Goal: Task Accomplishment & Management: Manage account settings

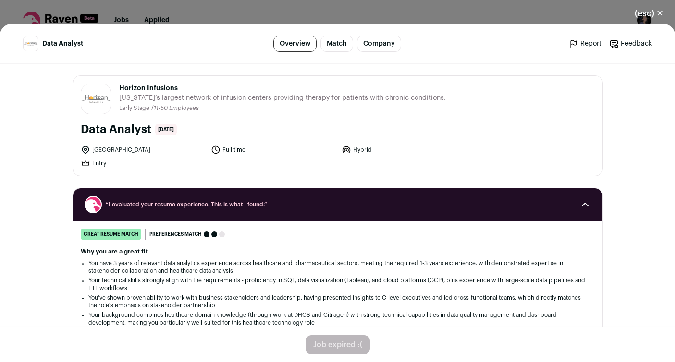
click at [651, 14] on button "(esc) ✕" at bounding box center [650, 13] width 52 height 21
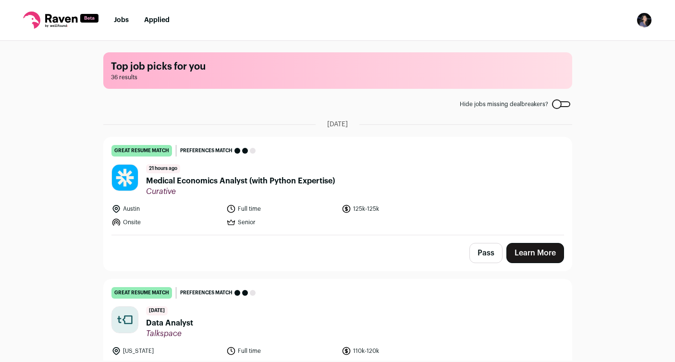
click at [650, 18] on img "Open dropdown" at bounding box center [644, 19] width 15 height 15
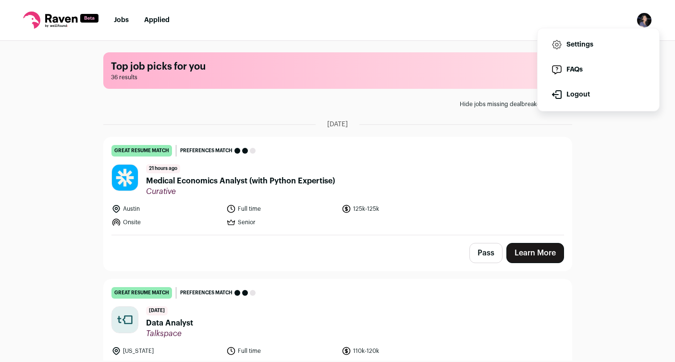
click at [586, 45] on link "Settings" at bounding box center [599, 44] width 106 height 23
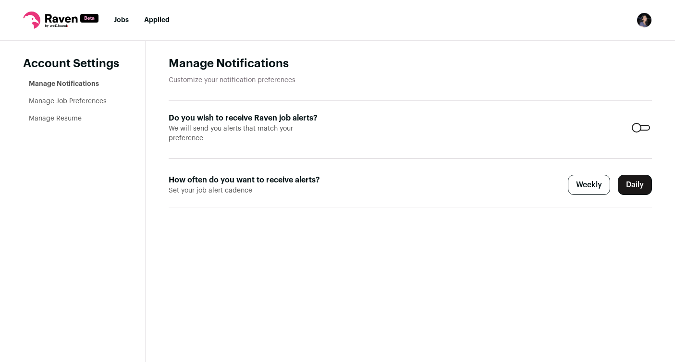
click at [95, 98] on link "Manage Job Preferences" at bounding box center [68, 101] width 78 height 7
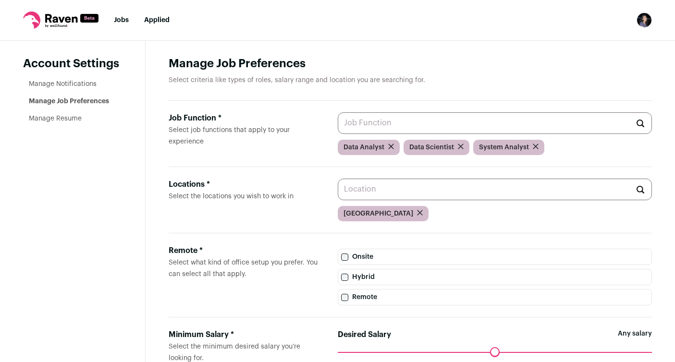
click at [72, 115] on link "Manage Resume" at bounding box center [55, 118] width 53 height 7
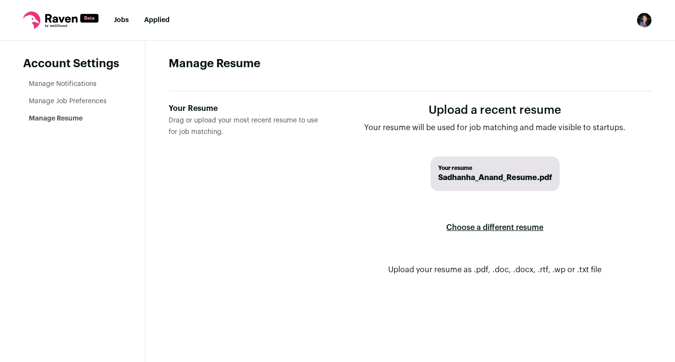
click at [459, 172] on span "Sadhanha_Anand_Resume.pdf" at bounding box center [495, 178] width 114 height 12
click at [502, 215] on label "Choose a different resume" at bounding box center [495, 227] width 97 height 27
click at [0, 0] on input "Your Resume Drag or upload your most recent resume to use for job matching." at bounding box center [0, 0] width 0 height 0
click at [76, 98] on link "Manage Job Preferences" at bounding box center [68, 101] width 78 height 7
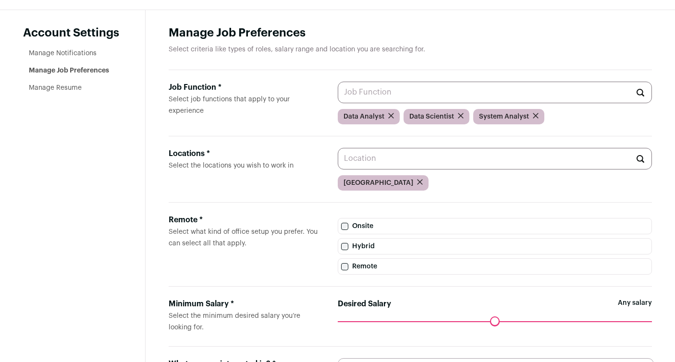
scroll to position [31, 0]
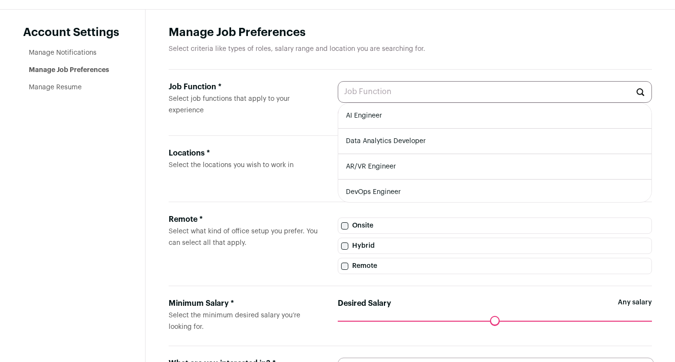
click at [536, 89] on input "Job Function * Select job functions that apply to your experience" at bounding box center [495, 92] width 314 height 22
click at [382, 111] on li "AI Engineer" at bounding box center [494, 115] width 313 height 25
type input "AI Engineer"
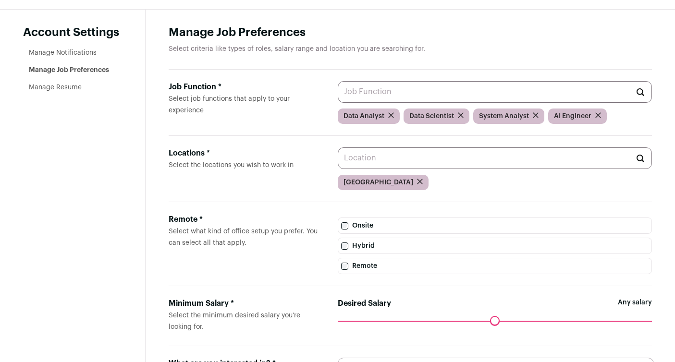
click at [533, 112] on icon "submit" at bounding box center [536, 115] width 6 height 6
click at [498, 82] on input "Job Function * Select job functions that apply to your experience" at bounding box center [495, 92] width 314 height 22
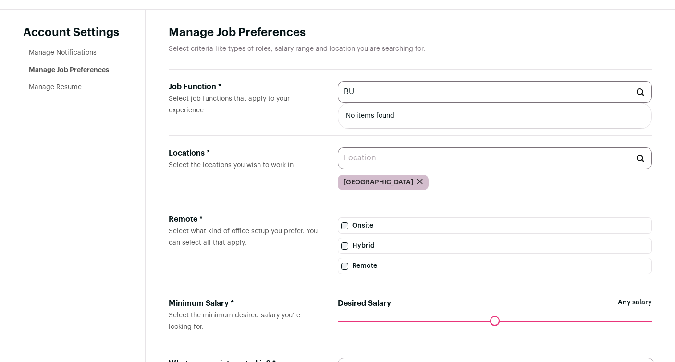
type input "B"
type input "O"
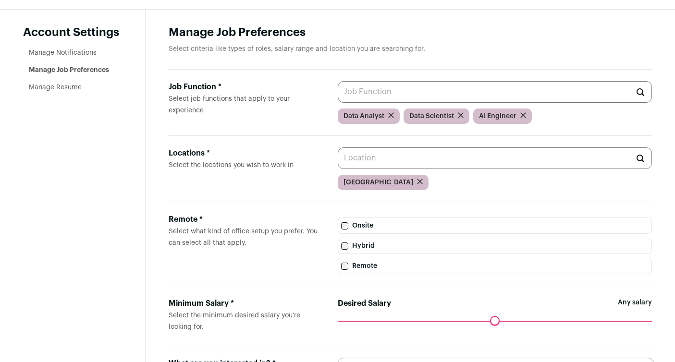
click at [569, 30] on h1 "Manage Job Preferences" at bounding box center [411, 32] width 484 height 15
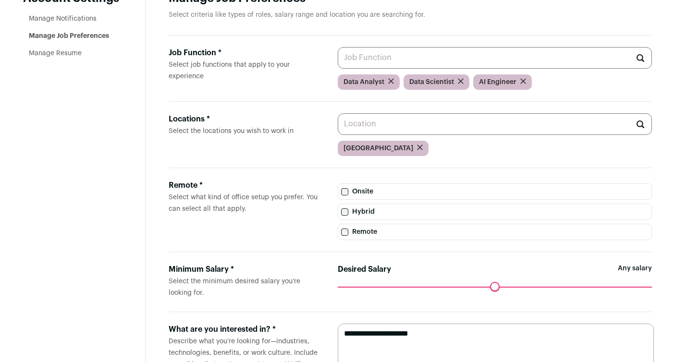
scroll to position [67, 0]
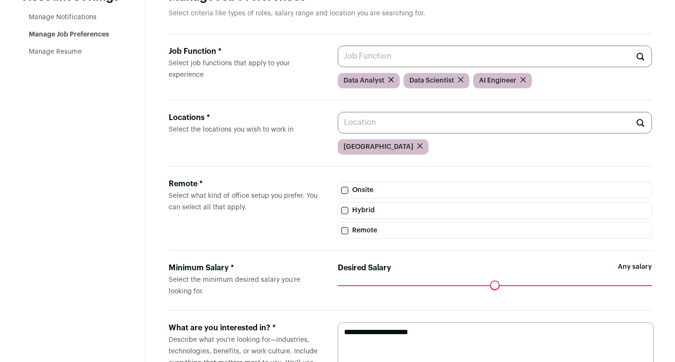
click at [549, 49] on input "Job Function * Select job functions that apply to your experience" at bounding box center [495, 57] width 314 height 22
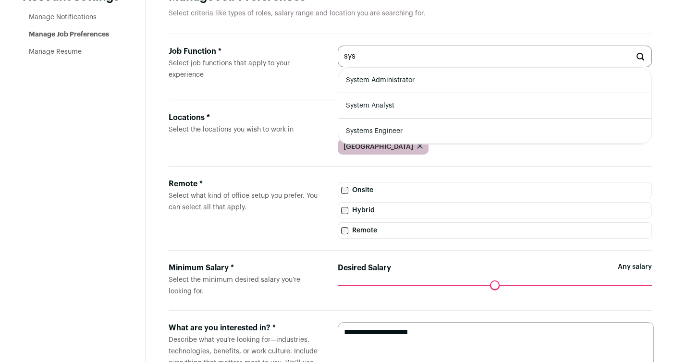
click at [438, 95] on li "System Analyst" at bounding box center [494, 105] width 313 height 25
type input "System Analyst"
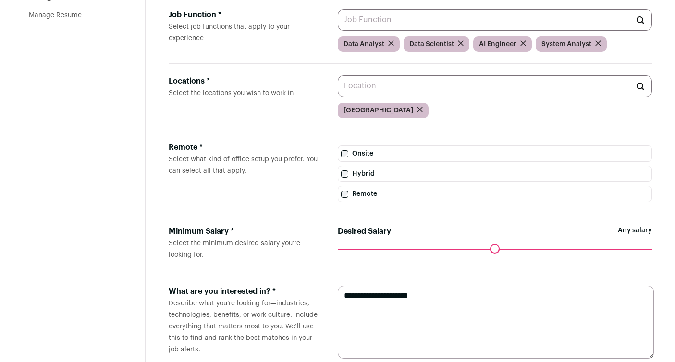
scroll to position [0, 0]
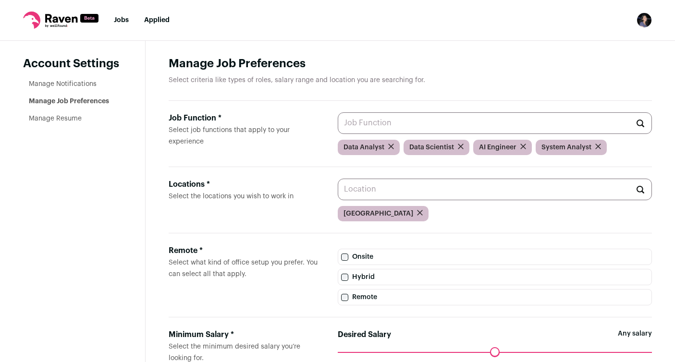
click at [85, 123] on aside "Account Settings Manage Notifications Manage Job Preferences Manage Resume" at bounding box center [73, 265] width 146 height 449
click at [75, 115] on link "Manage Resume" at bounding box center [55, 118] width 53 height 7
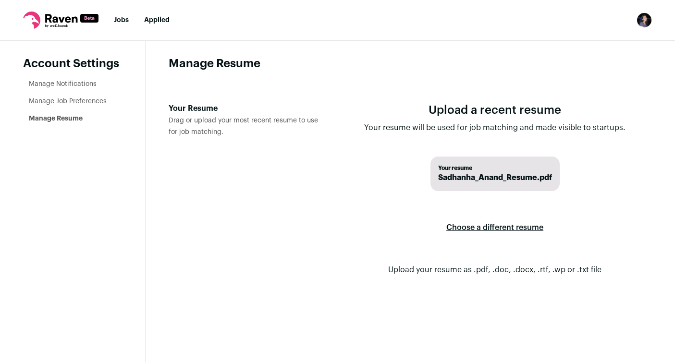
click at [117, 18] on link "Jobs" at bounding box center [121, 20] width 15 height 7
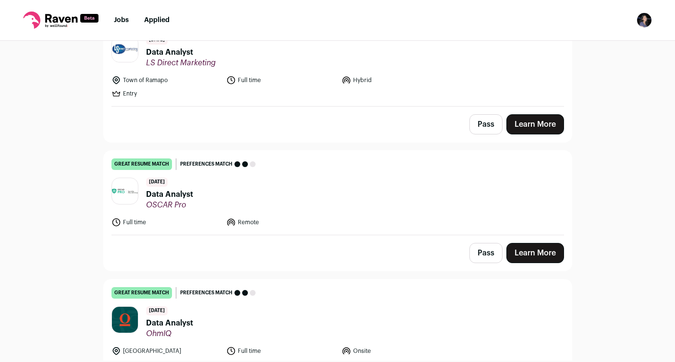
scroll to position [1025, 0]
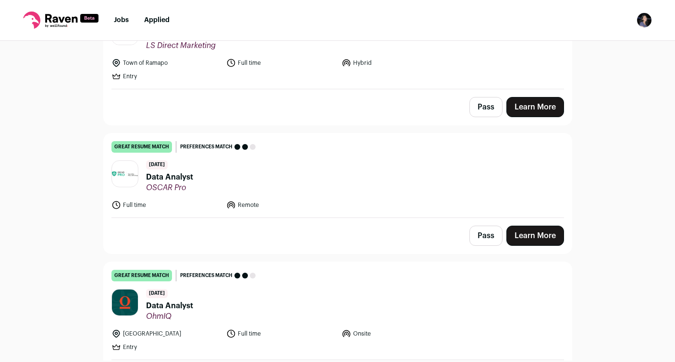
click at [176, 172] on span "Data Analyst" at bounding box center [169, 178] width 47 height 12
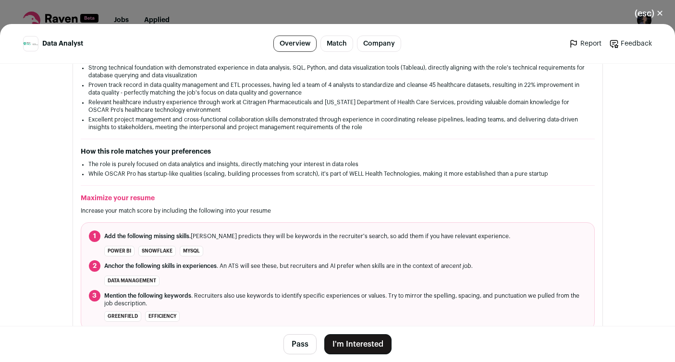
scroll to position [0, 0]
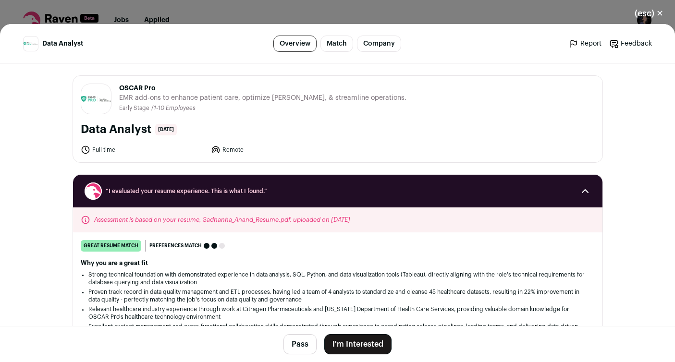
drag, startPoint x: 154, startPoint y: 85, endPoint x: 116, endPoint y: 85, distance: 37.5
click at [119, 85] on span "OSCAR Pro" at bounding box center [262, 89] width 287 height 10
copy span "OSCAR Pro"
click at [378, 47] on link "Company" at bounding box center [379, 44] width 44 height 16
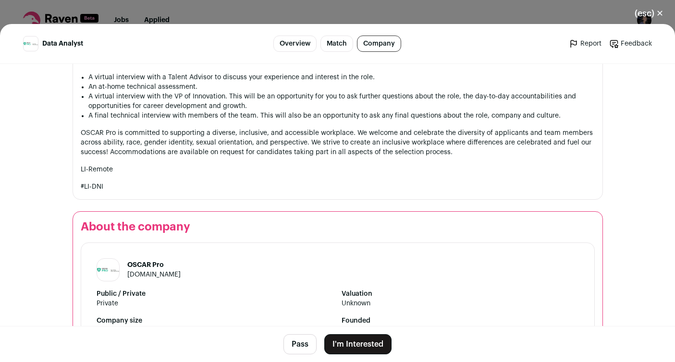
scroll to position [1378, 0]
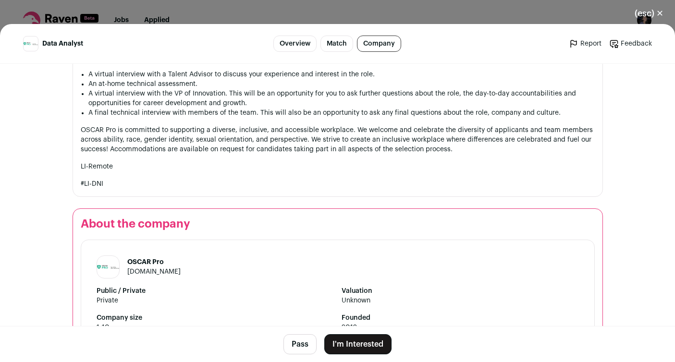
click at [346, 45] on link "Match" at bounding box center [337, 44] width 33 height 16
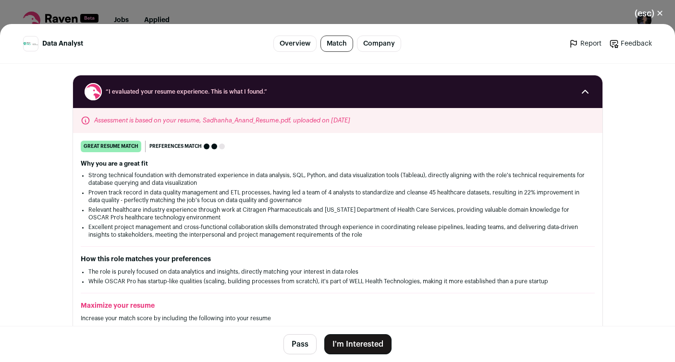
click at [296, 50] on link "Overview" at bounding box center [295, 44] width 43 height 16
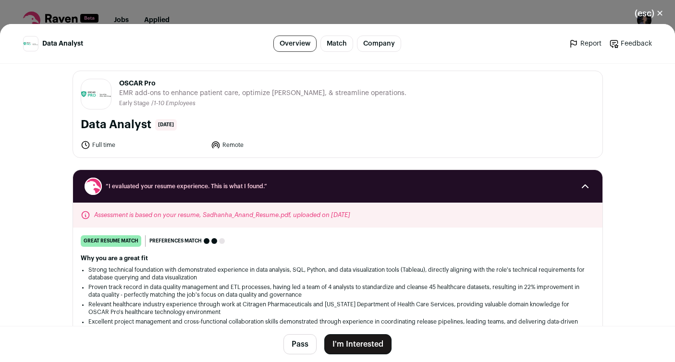
scroll to position [0, 0]
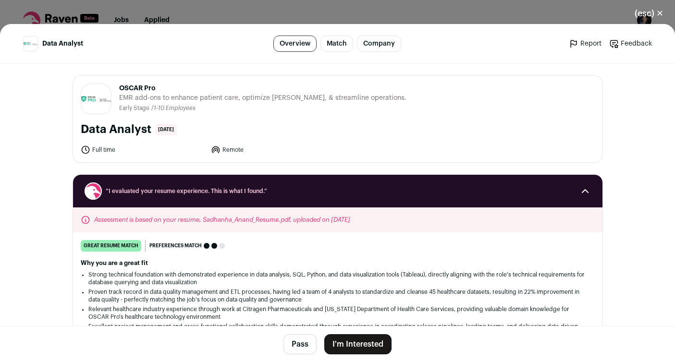
click at [649, 12] on button "(esc) ✕" at bounding box center [650, 13] width 52 height 21
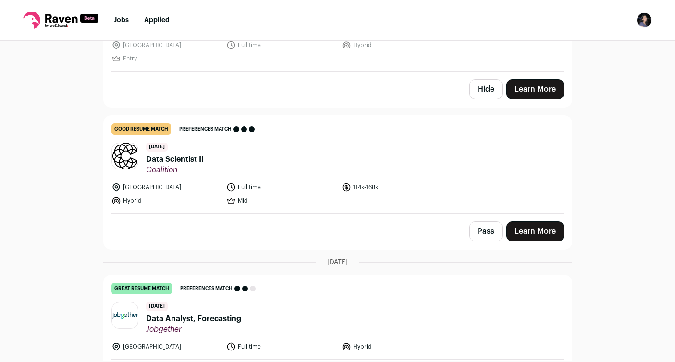
scroll to position [578, 0]
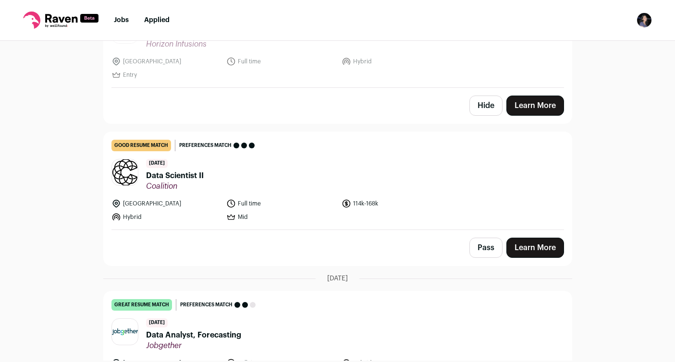
click at [179, 170] on span "Data Scientist II" at bounding box center [175, 176] width 58 height 12
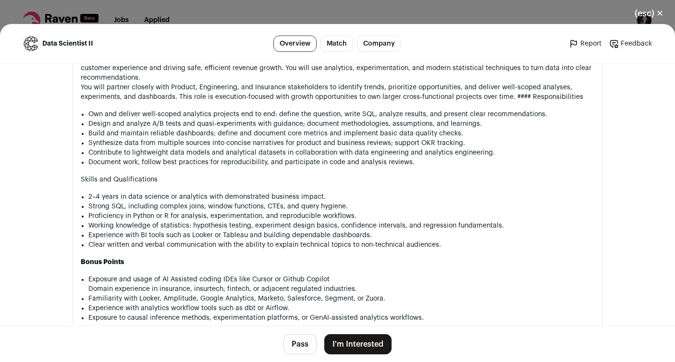
scroll to position [536, 0]
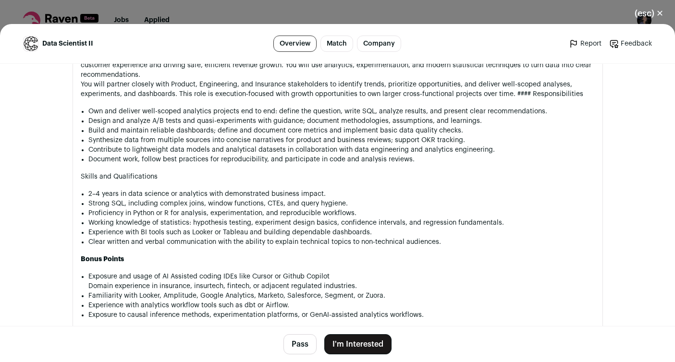
click at [659, 14] on button "(esc) ✕" at bounding box center [650, 13] width 52 height 21
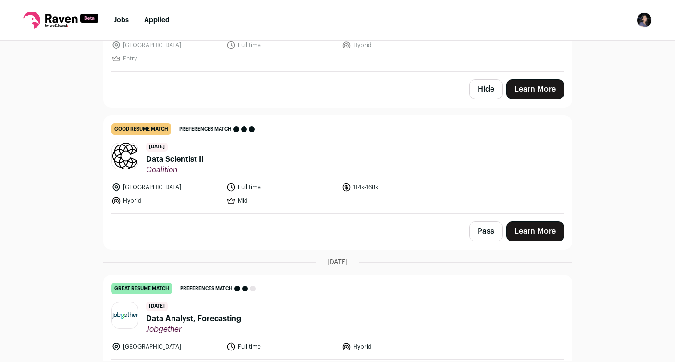
scroll to position [595, 0]
